Goal: Find specific page/section

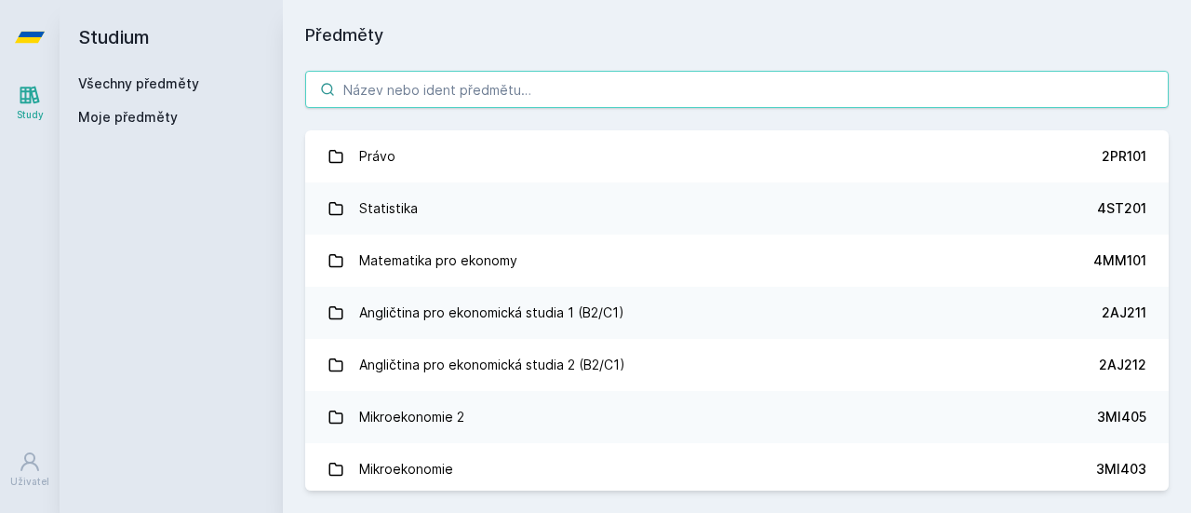
click at [454, 99] on input "search" at bounding box center [737, 89] width 864 height 37
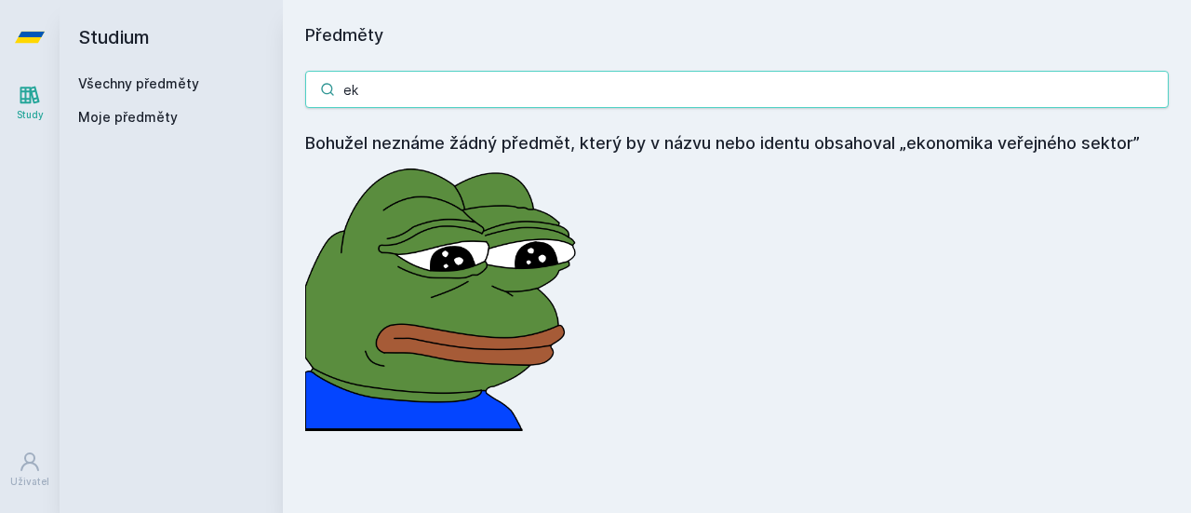
type input "e"
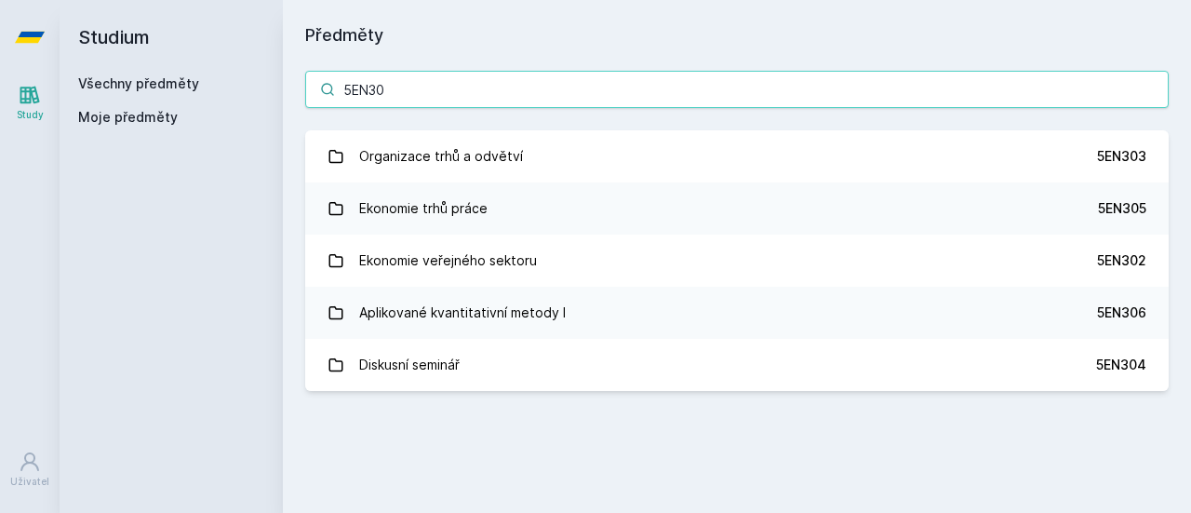
drag, startPoint x: 1150, startPoint y: 92, endPoint x: 868, endPoint y: 77, distance: 282.4
click at [868, 77] on input "5EN30" at bounding box center [737, 89] width 864 height 37
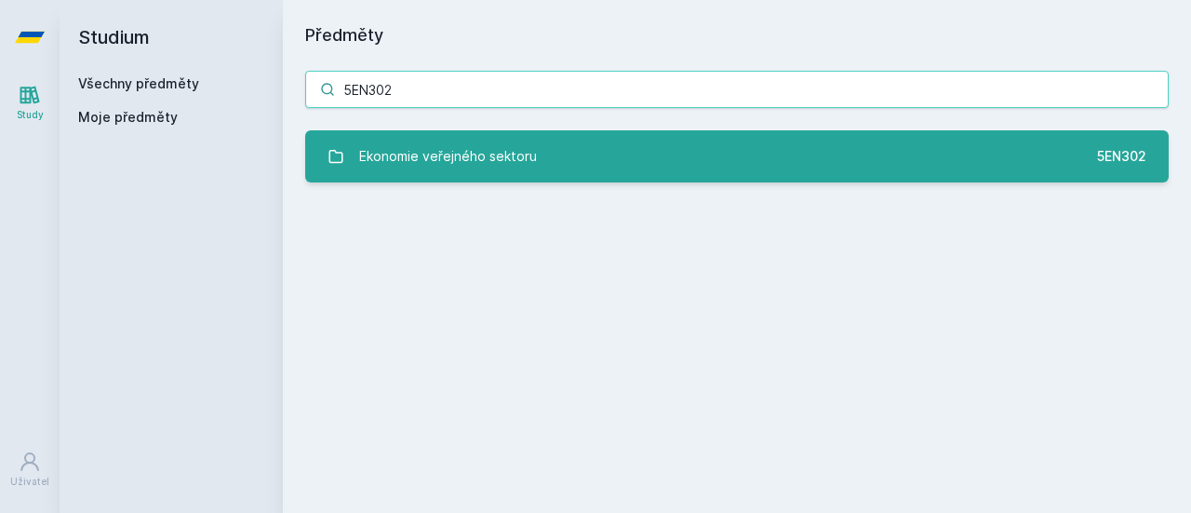
type input "5EN302"
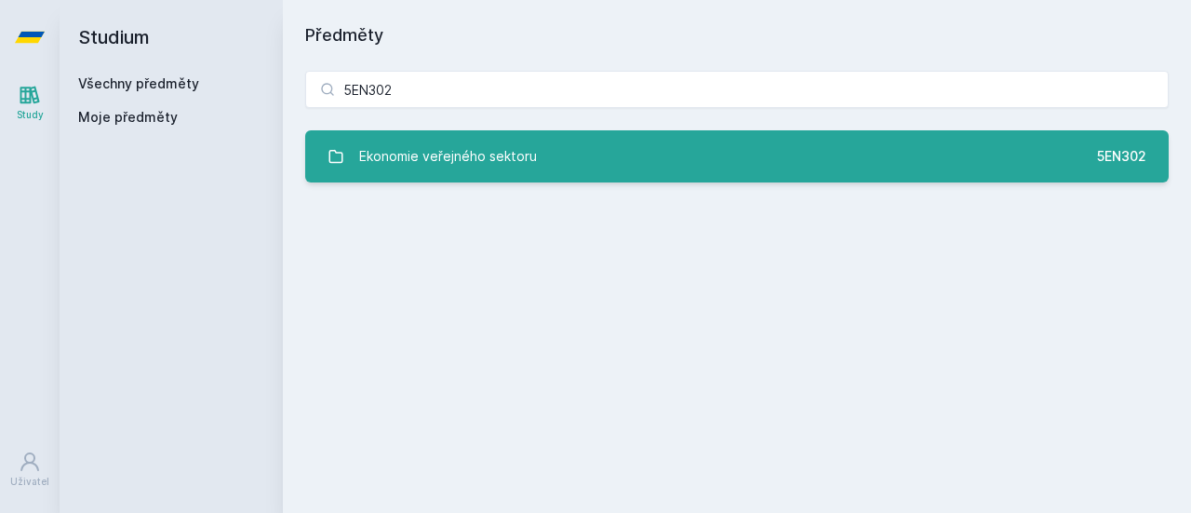
click at [858, 136] on link "Ekonomie veřejného sektoru 5EN302" at bounding box center [737, 156] width 864 height 52
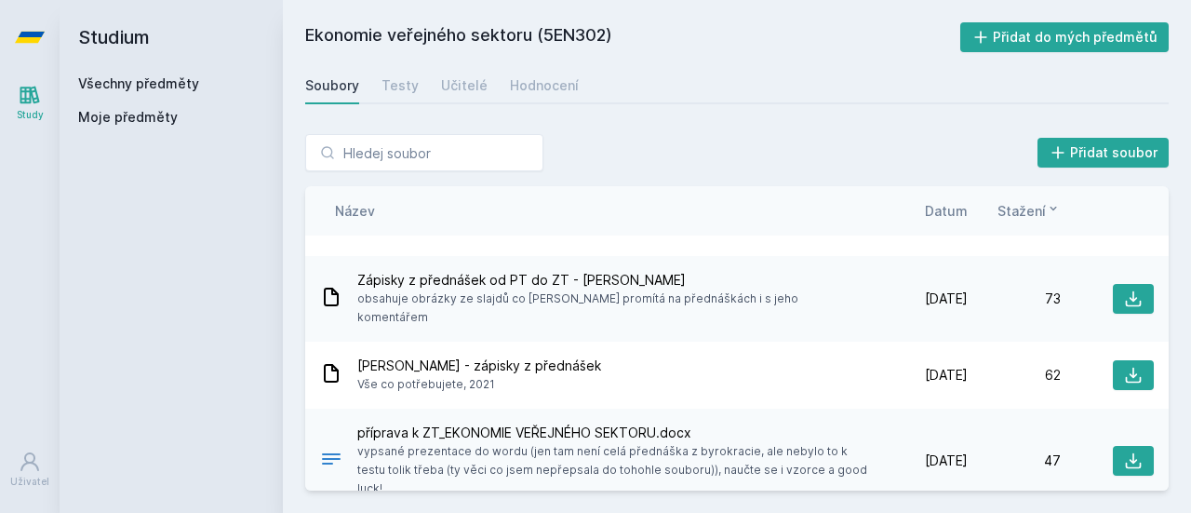
scroll to position [237, 0]
click at [408, 93] on div "Testy" at bounding box center [400, 85] width 37 height 19
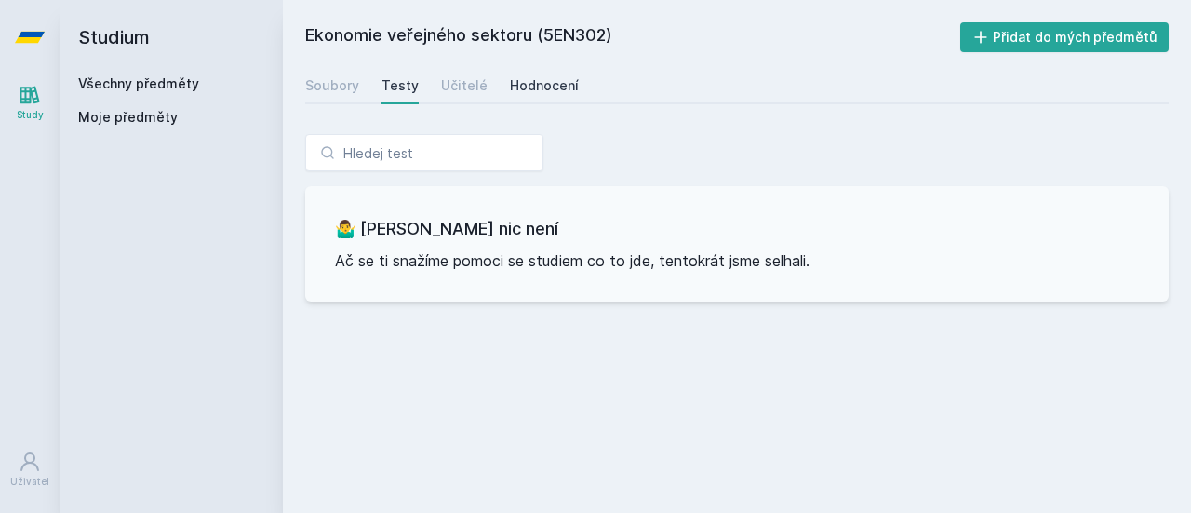
click at [519, 92] on div "Hodnocení" at bounding box center [544, 85] width 69 height 19
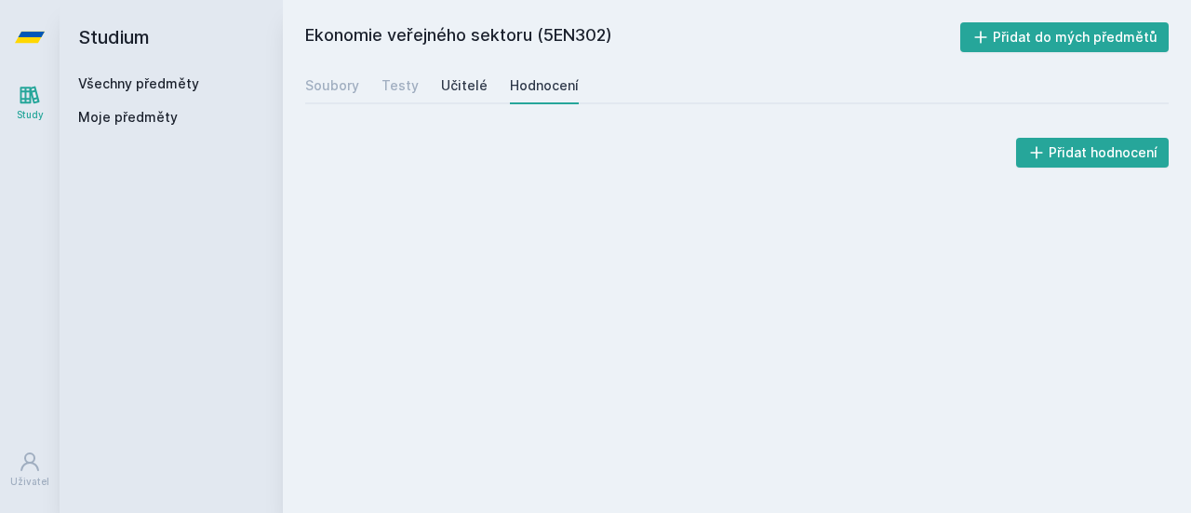
click at [469, 85] on div "Učitelé" at bounding box center [464, 85] width 47 height 19
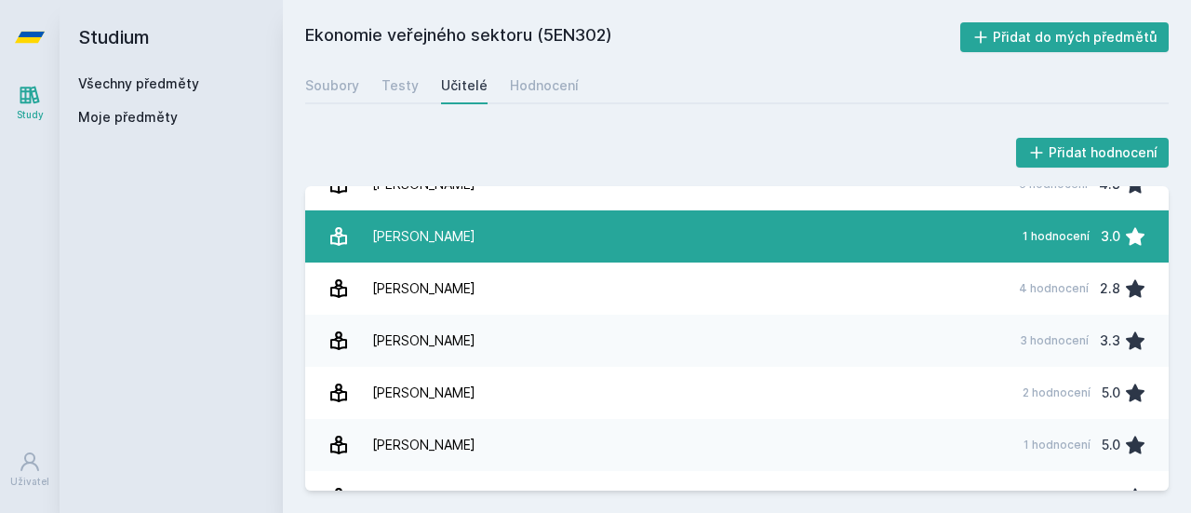
scroll to position [268, 0]
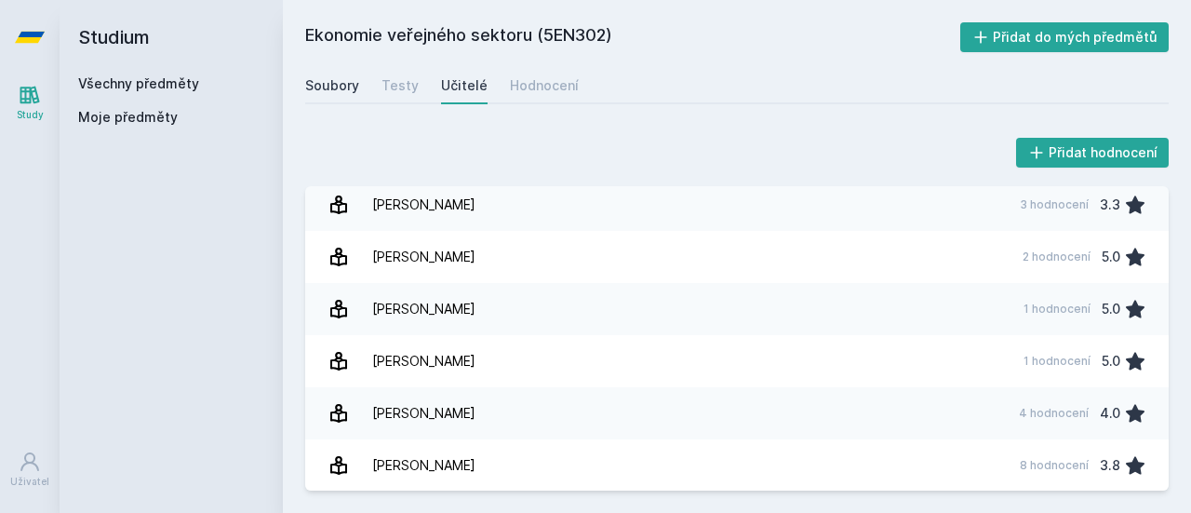
click at [333, 74] on link "Soubory" at bounding box center [332, 85] width 54 height 37
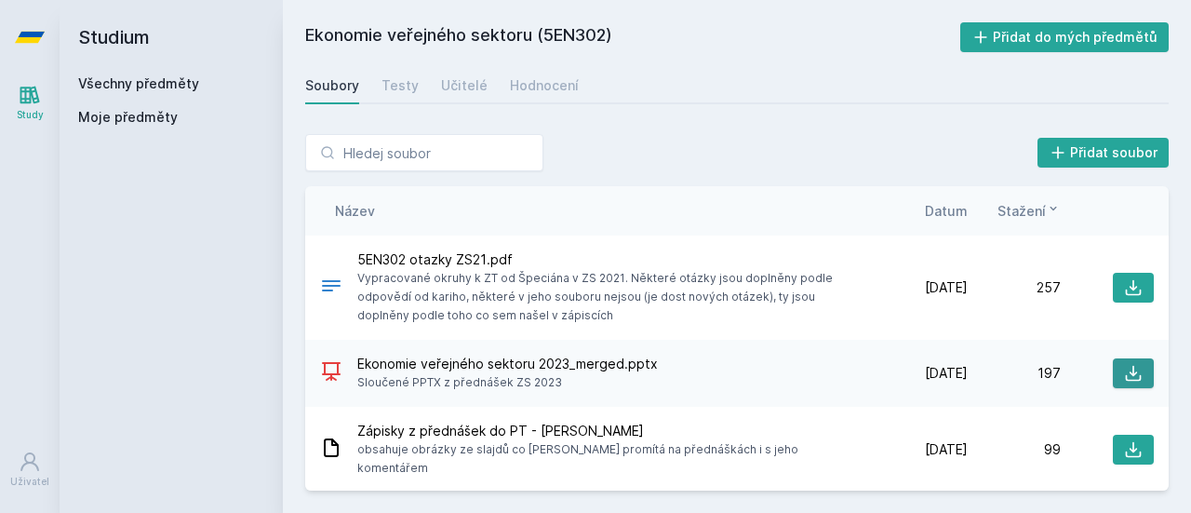
click at [1124, 381] on icon at bounding box center [1133, 373] width 19 height 19
